Goal: Navigation & Orientation: Go to known website

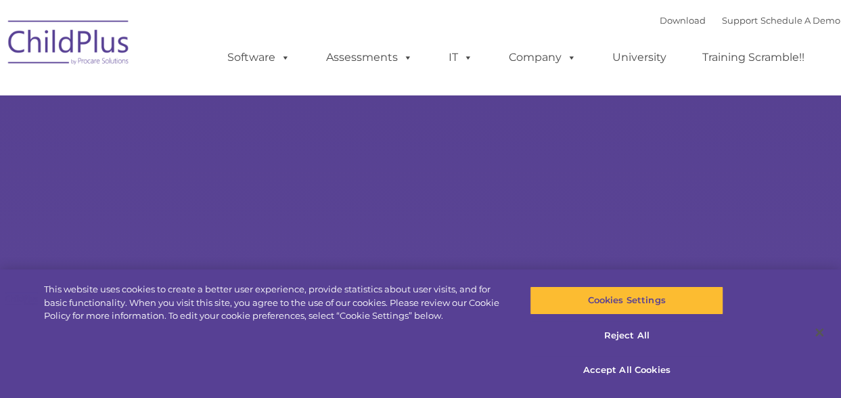
select select "MEDIUM"
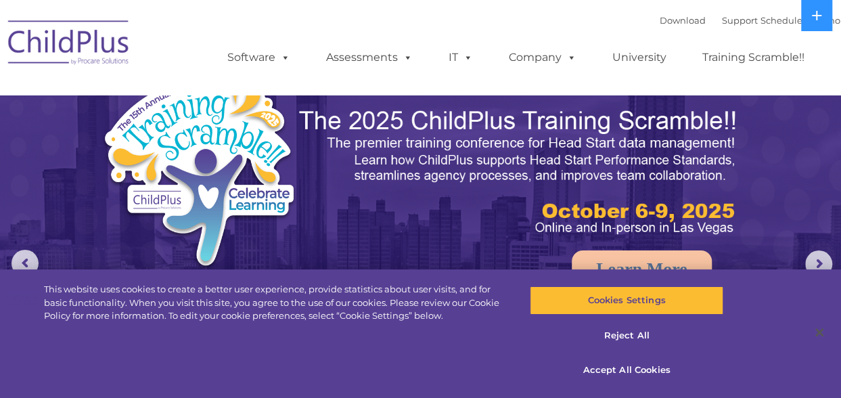
click at [91, 38] on img at bounding box center [68, 45] width 135 height 68
select select "MEDIUM"
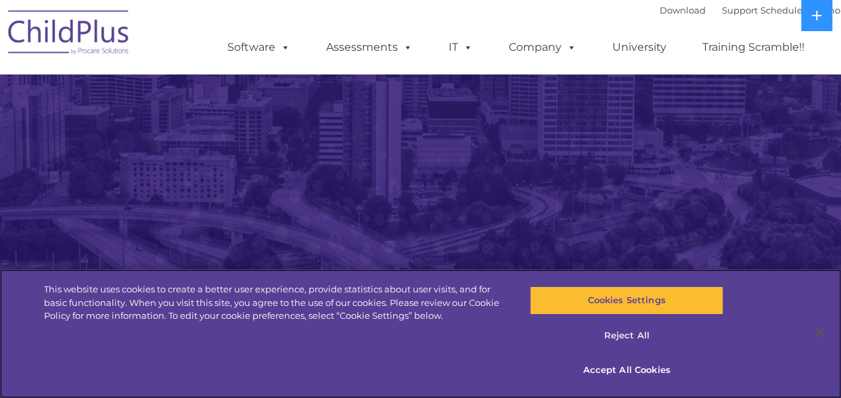
scroll to position [234, 0]
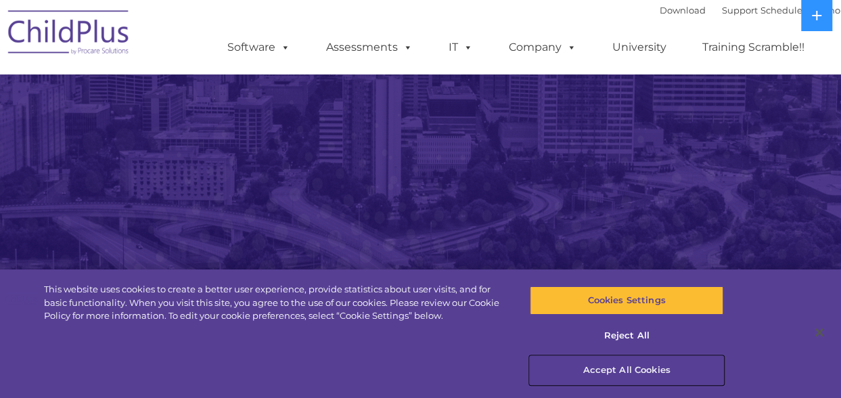
click at [604, 370] on button "Accept All Cookies" at bounding box center [627, 370] width 194 height 28
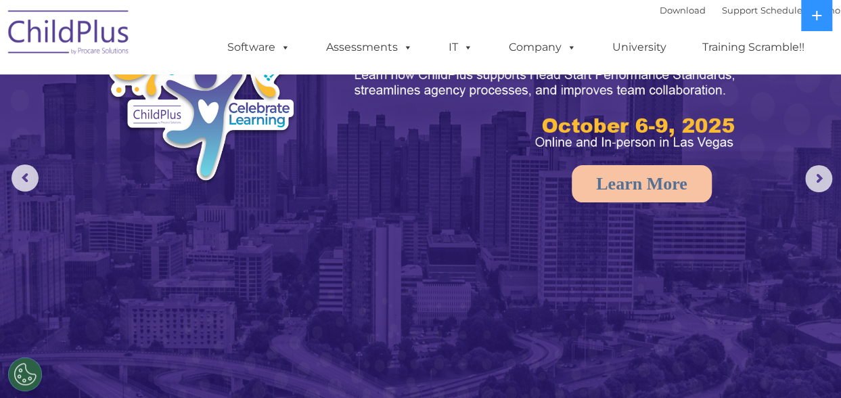
scroll to position [0, 0]
